Goal: Information Seeking & Learning: Learn about a topic

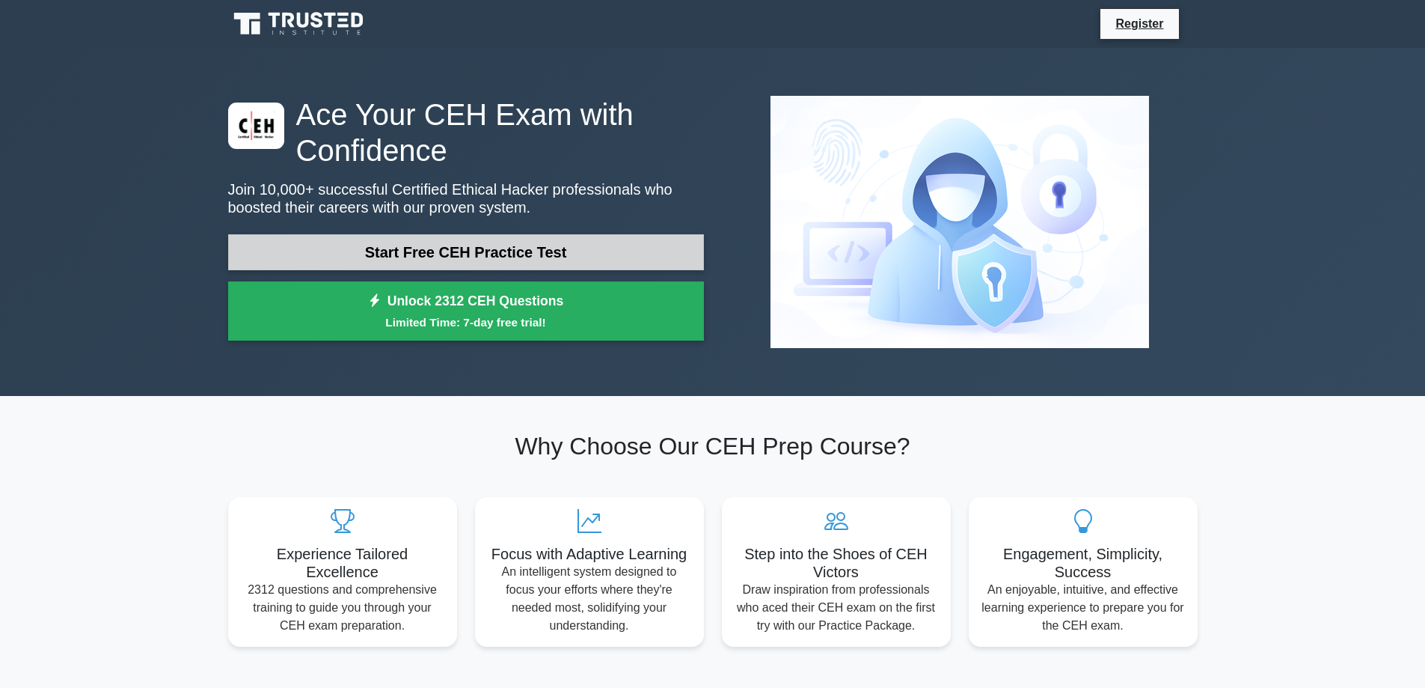
click at [362, 254] on link "Start Free CEH Practice Test" at bounding box center [466, 252] width 476 height 36
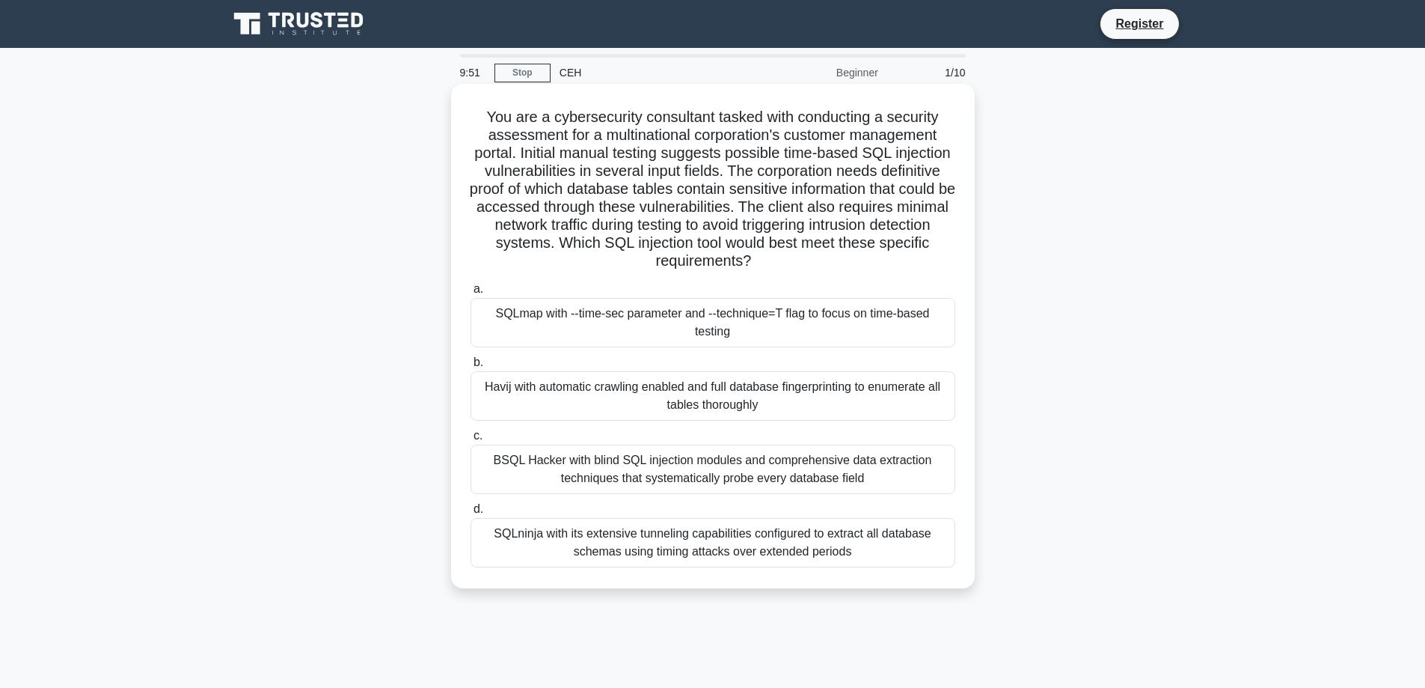
click at [533, 329] on div "SQLmap with --time-sec parameter and --technique=T flag to focus on time-based …" at bounding box center [713, 322] width 485 height 49
click at [471, 294] on input "a. SQLmap with --time-sec parameter and --technique=T flag to focus on time-bas…" at bounding box center [471, 289] width 0 height 10
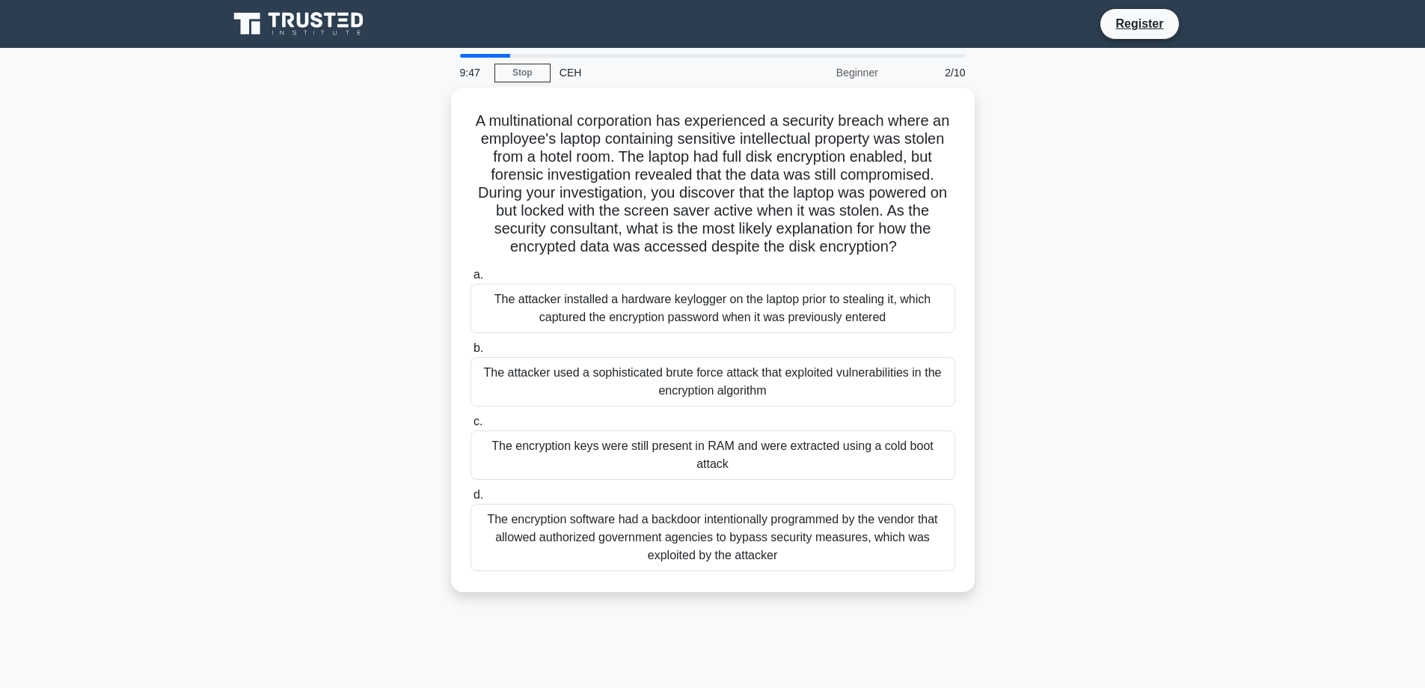
click at [949, 74] on div "2/10" at bounding box center [931, 73] width 88 height 30
click at [947, 73] on div "2/10" at bounding box center [931, 73] width 88 height 30
